Goal: Task Accomplishment & Management: Manage account settings

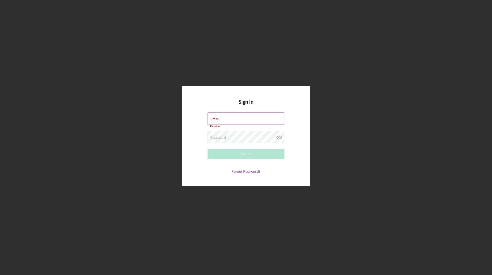
click at [219, 120] on label "Email" at bounding box center [214, 119] width 9 height 4
click at [236, 120] on input "Email" at bounding box center [246, 119] width 77 height 12
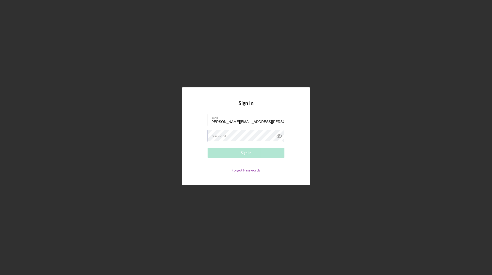
click at [246, 135] on div "Password Required" at bounding box center [246, 136] width 77 height 13
click at [245, 156] on div "Sign In" at bounding box center [246, 153] width 11 height 10
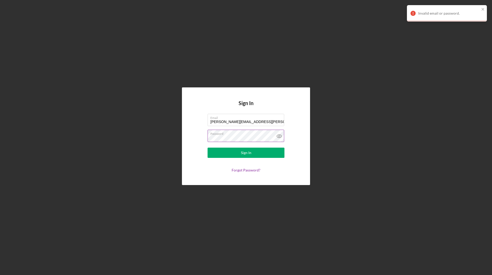
click at [201, 141] on form "Email [PERSON_NAME][EMAIL_ADDRESS][PERSON_NAME][DOMAIN_NAME] Password Sign In F…" at bounding box center [246, 143] width 103 height 58
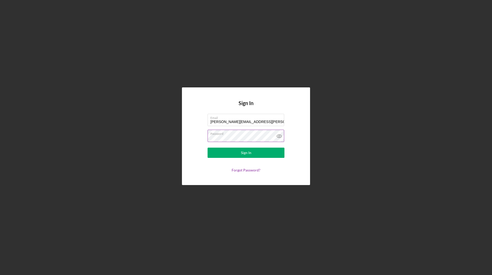
click at [208, 148] on button "Sign In" at bounding box center [246, 153] width 77 height 10
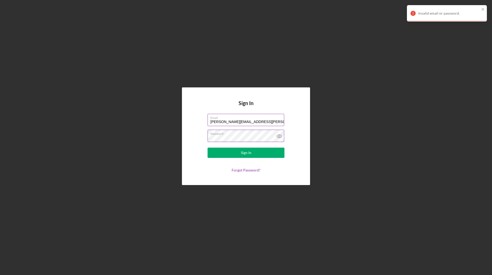
click at [212, 122] on input "[PERSON_NAME][EMAIL_ADDRESS][PERSON_NAME][DOMAIN_NAME]" at bounding box center [246, 120] width 77 height 12
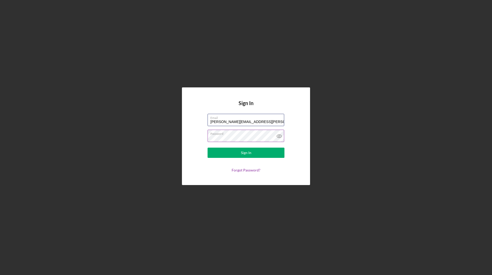
type input "[PERSON_NAME][EMAIL_ADDRESS][PERSON_NAME][DOMAIN_NAME]"
click at [207, 143] on form "Email [PERSON_NAME][EMAIL_ADDRESS][PERSON_NAME][DOMAIN_NAME] Password Sign In F…" at bounding box center [246, 143] width 103 height 58
click at [208, 148] on button "Sign In" at bounding box center [246, 153] width 77 height 10
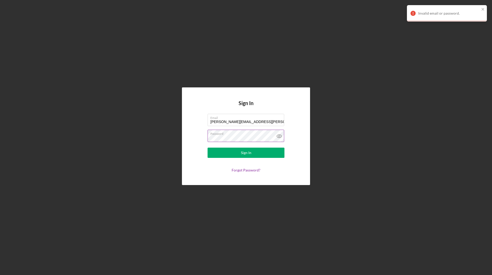
click at [208, 148] on button "Sign In" at bounding box center [246, 153] width 77 height 10
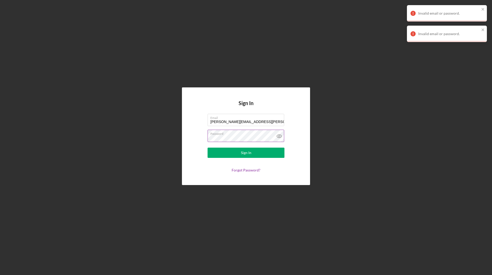
click at [279, 137] on icon at bounding box center [279, 136] width 13 height 13
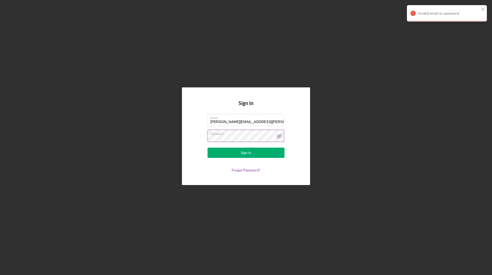
click at [279, 137] on icon at bounding box center [279, 136] width 13 height 13
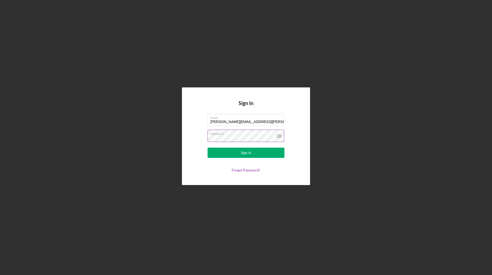
click at [253, 210] on div "Sign In Email [PERSON_NAME][EMAIL_ADDRESS][PERSON_NAME][DOMAIN_NAME] Password S…" at bounding box center [246, 136] width 487 height 272
click at [243, 170] on link "Forgot Password?" at bounding box center [246, 170] width 29 height 4
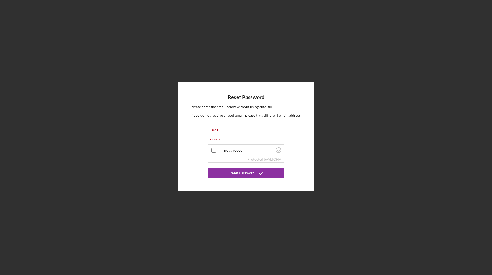
click at [252, 132] on label "Email" at bounding box center [247, 129] width 74 height 6
click at [252, 132] on input "Email" at bounding box center [246, 132] width 77 height 12
type input "[PERSON_NAME][EMAIL_ADDRESS][PERSON_NAME][DOMAIN_NAME]"
click at [215, 146] on input "I'm not a robot" at bounding box center [213, 148] width 5 height 5
checkbox input "true"
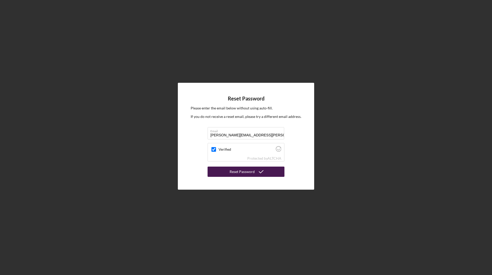
click at [245, 173] on div "Reset Password" at bounding box center [242, 172] width 25 height 10
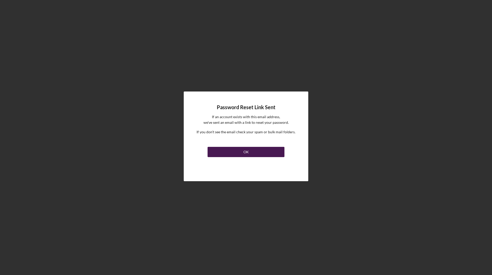
click at [252, 150] on button "OK" at bounding box center [246, 152] width 77 height 10
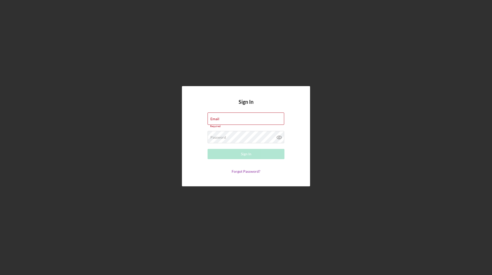
click at [227, 258] on div "Sign In Email Required Password Required Sign In Forgot Password?" at bounding box center [246, 136] width 487 height 272
